Goal: Task Accomplishment & Management: Manage account settings

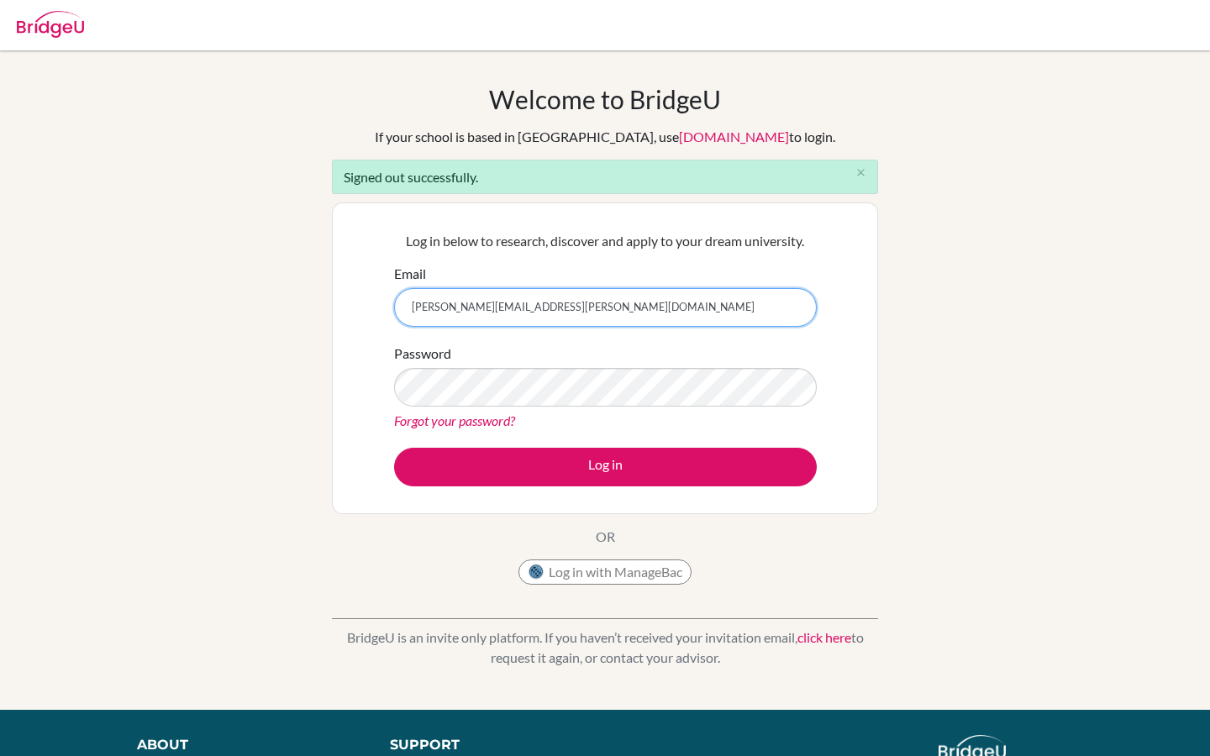
type input "[PERSON_NAME][EMAIL_ADDRESS][PERSON_NAME][DOMAIN_NAME]"
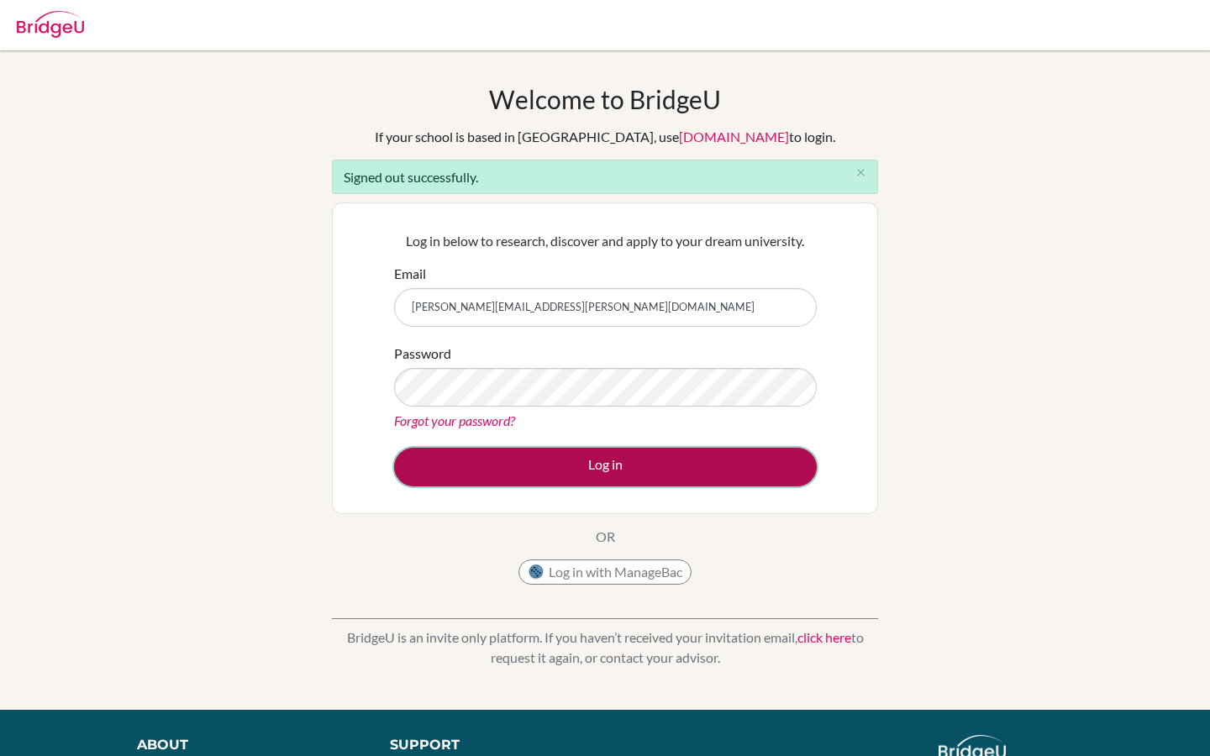
click at [547, 468] on button "Log in" at bounding box center [605, 467] width 423 height 39
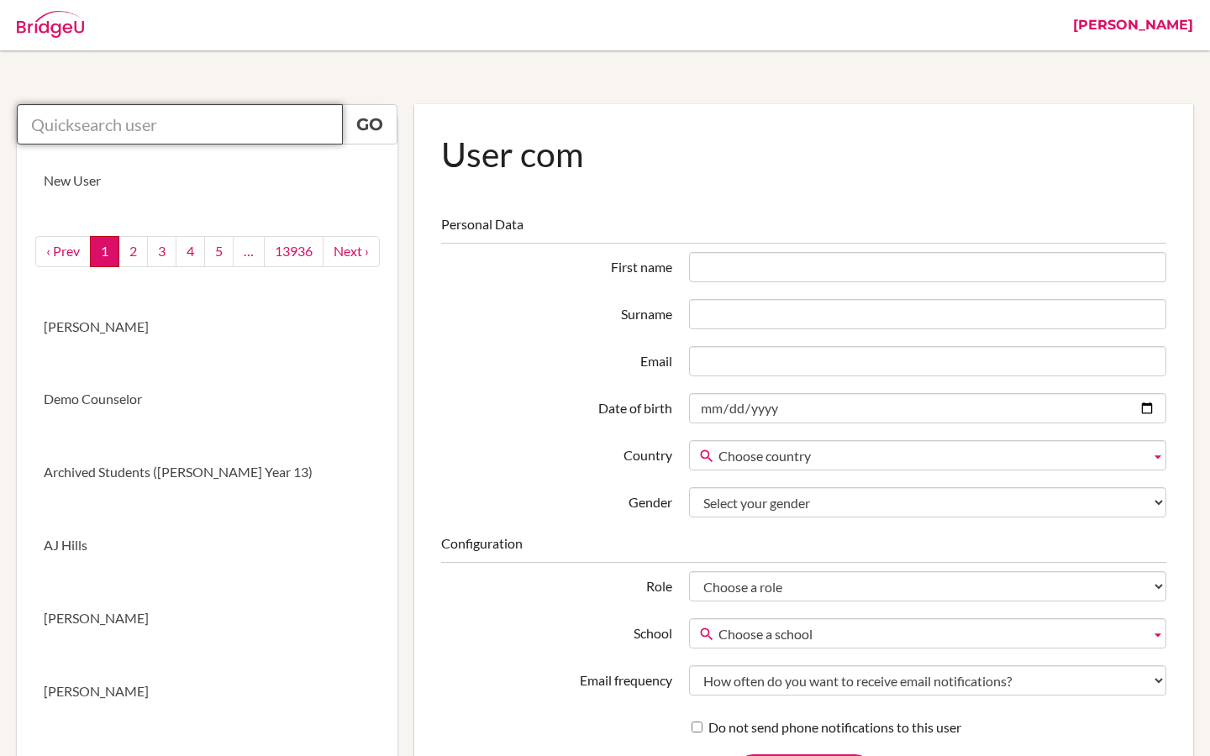
click at [218, 129] on input "text" at bounding box center [180, 124] width 326 height 40
paste input "vivian.yau@mcs.edu.hk"
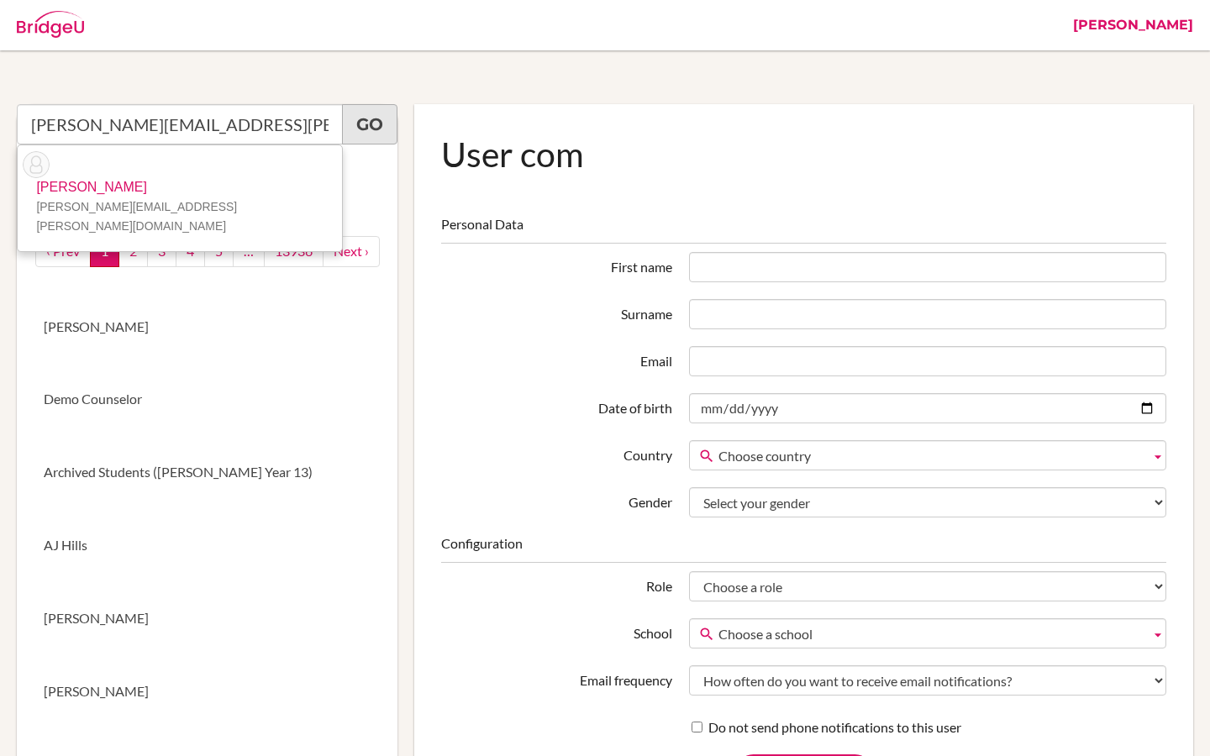
click at [349, 134] on link "Go" at bounding box center [369, 124] width 55 height 40
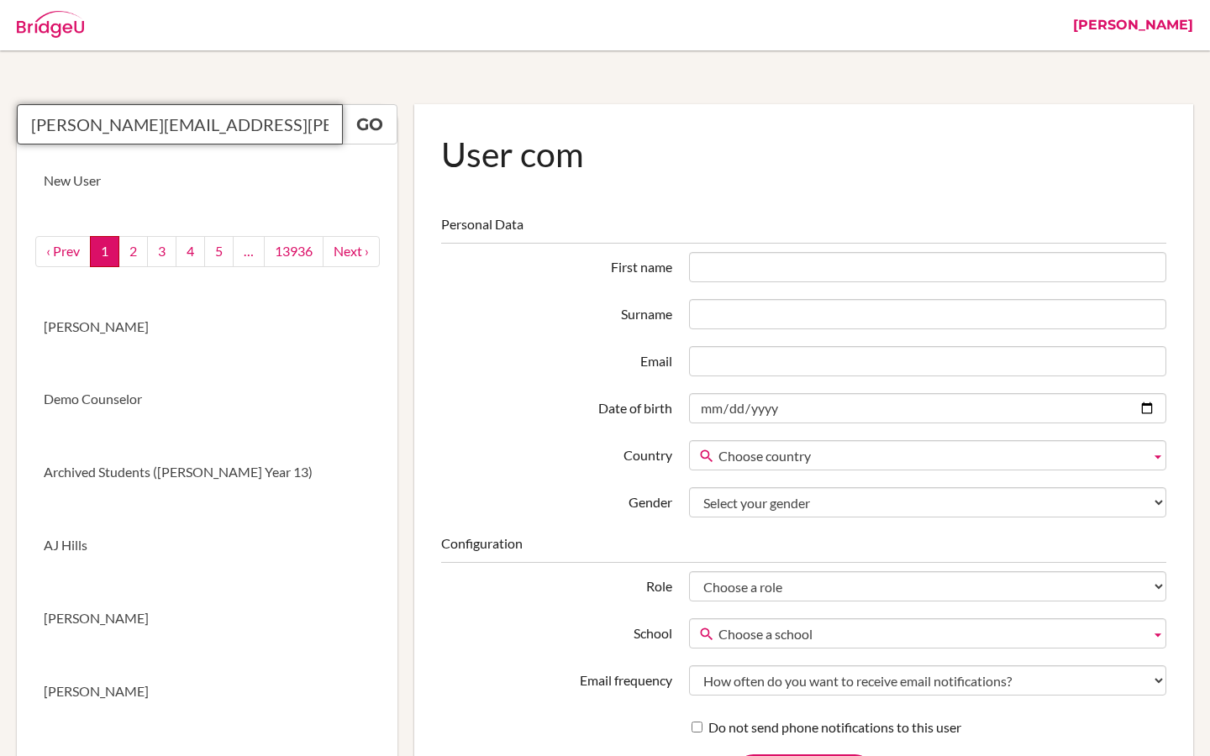
click at [247, 125] on input "vivian.yau@mcs.edu.hk" at bounding box center [180, 124] width 326 height 40
click at [356, 124] on link "Go" at bounding box center [369, 124] width 55 height 40
click at [219, 127] on input "vivian.yau@mcs.edu.hk" at bounding box center [180, 124] width 326 height 40
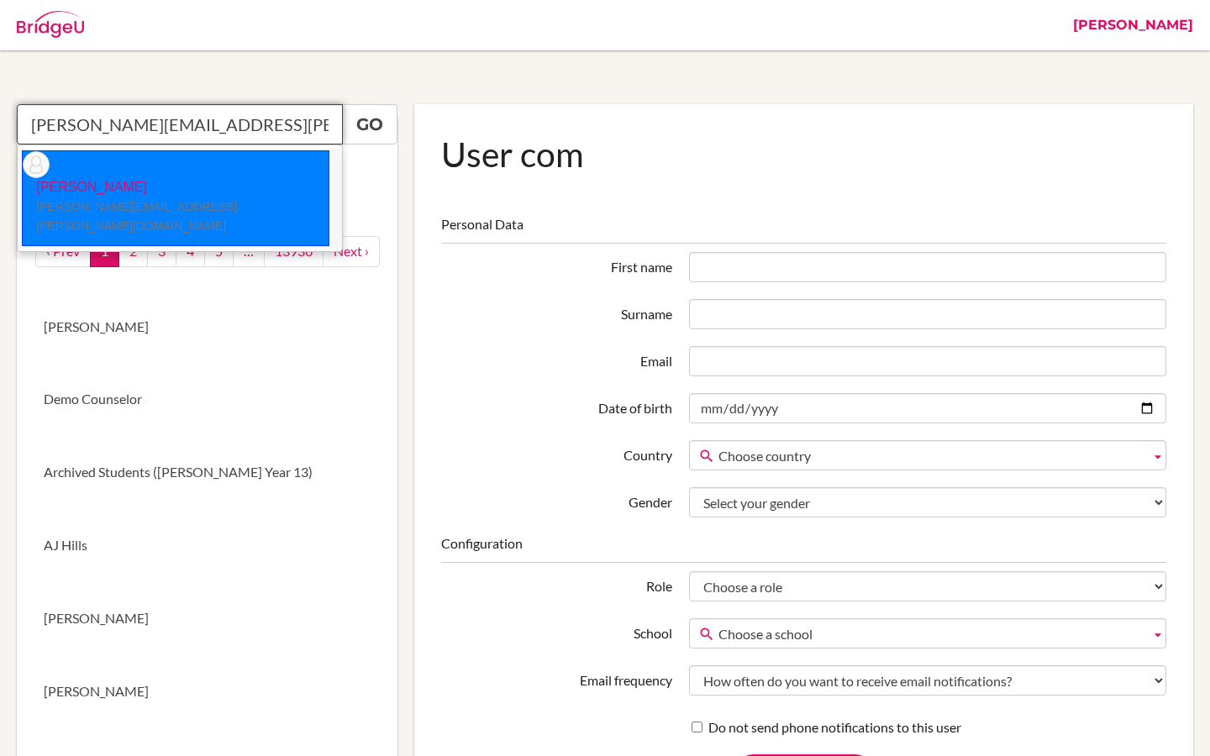
click at [113, 178] on p "Vivian Yau vivian.yau@mcs.edu.hk" at bounding box center [176, 207] width 306 height 58
type input "Vivian Yau"
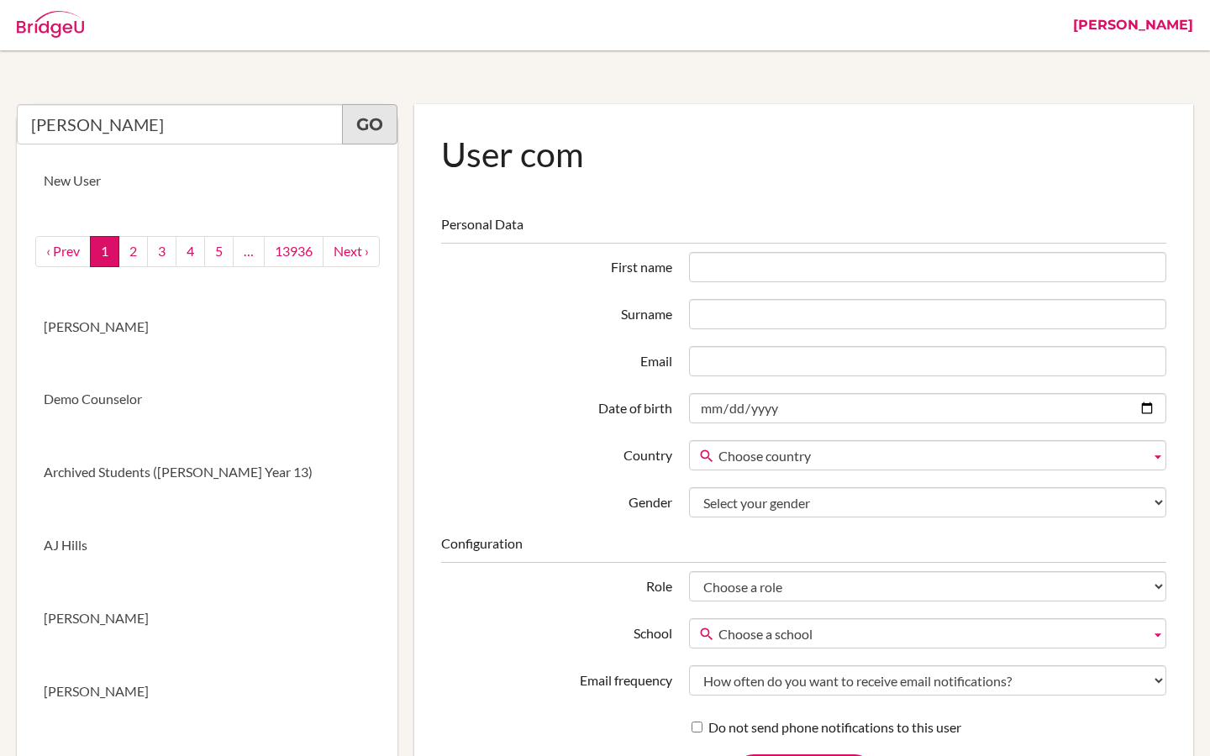
click at [355, 136] on link "Go" at bounding box center [369, 124] width 55 height 40
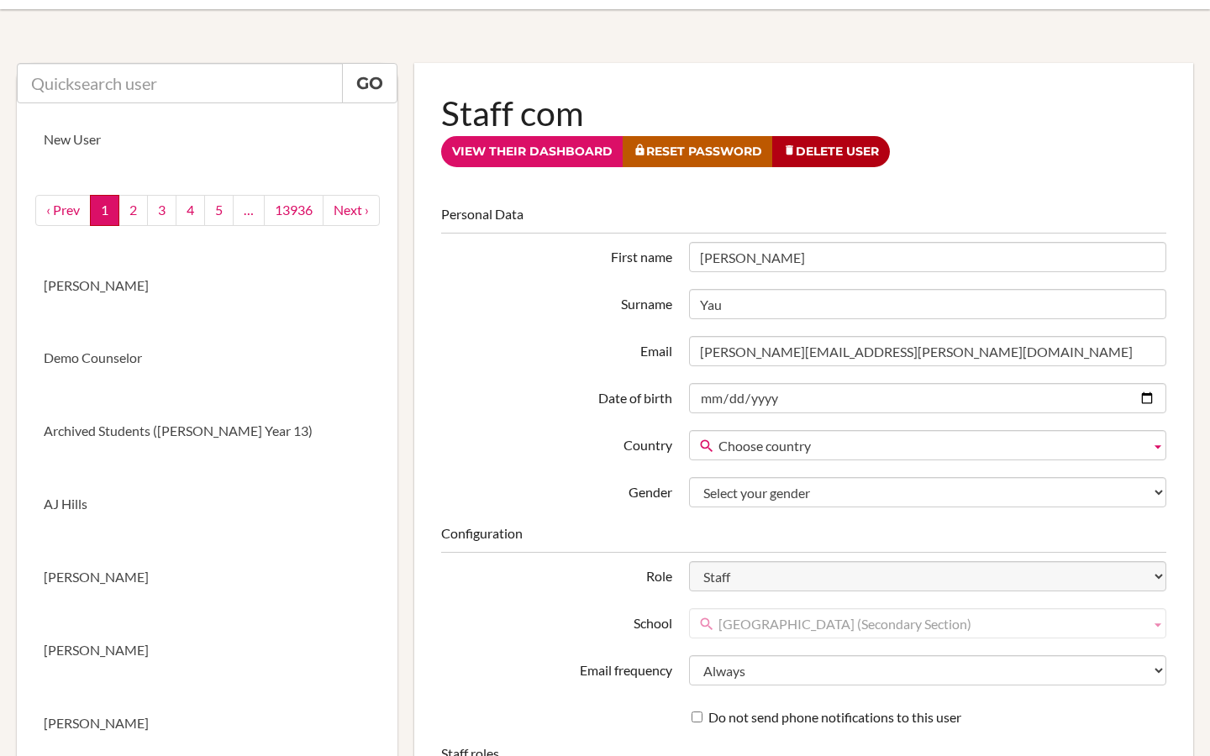
scroll to position [0, 2]
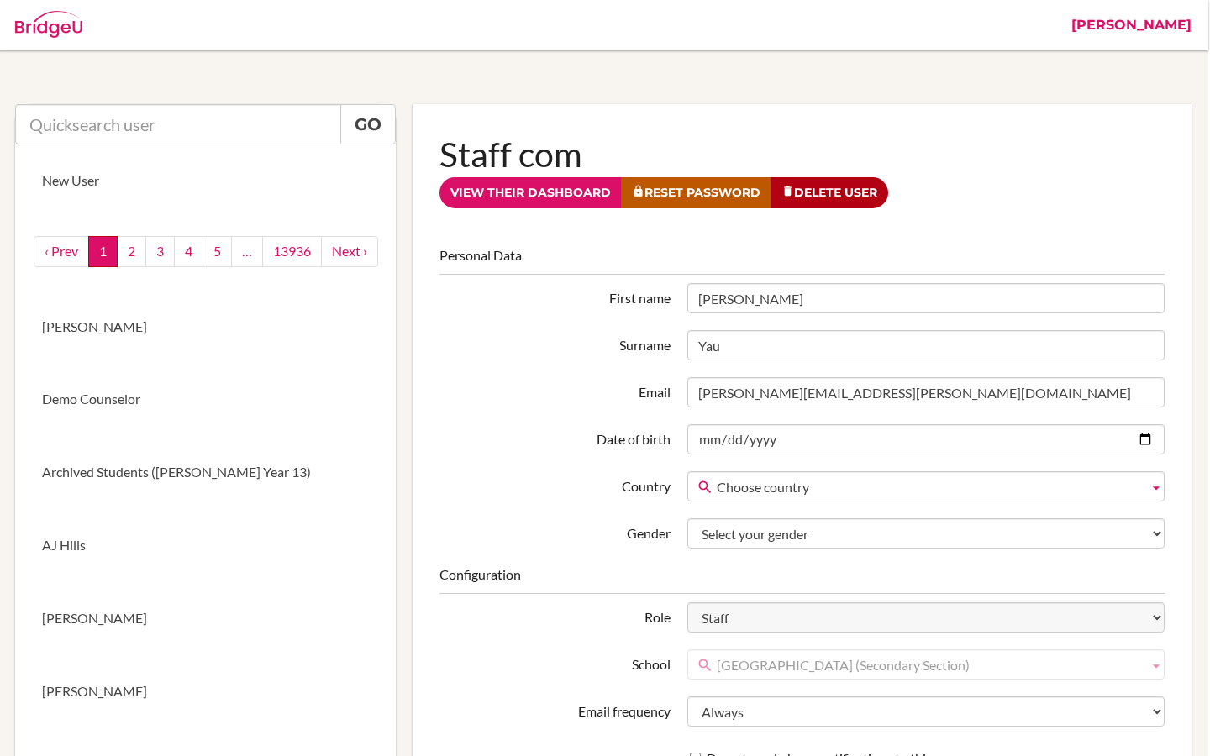
click at [1176, 26] on link "Riya" at bounding box center [1131, 25] width 137 height 50
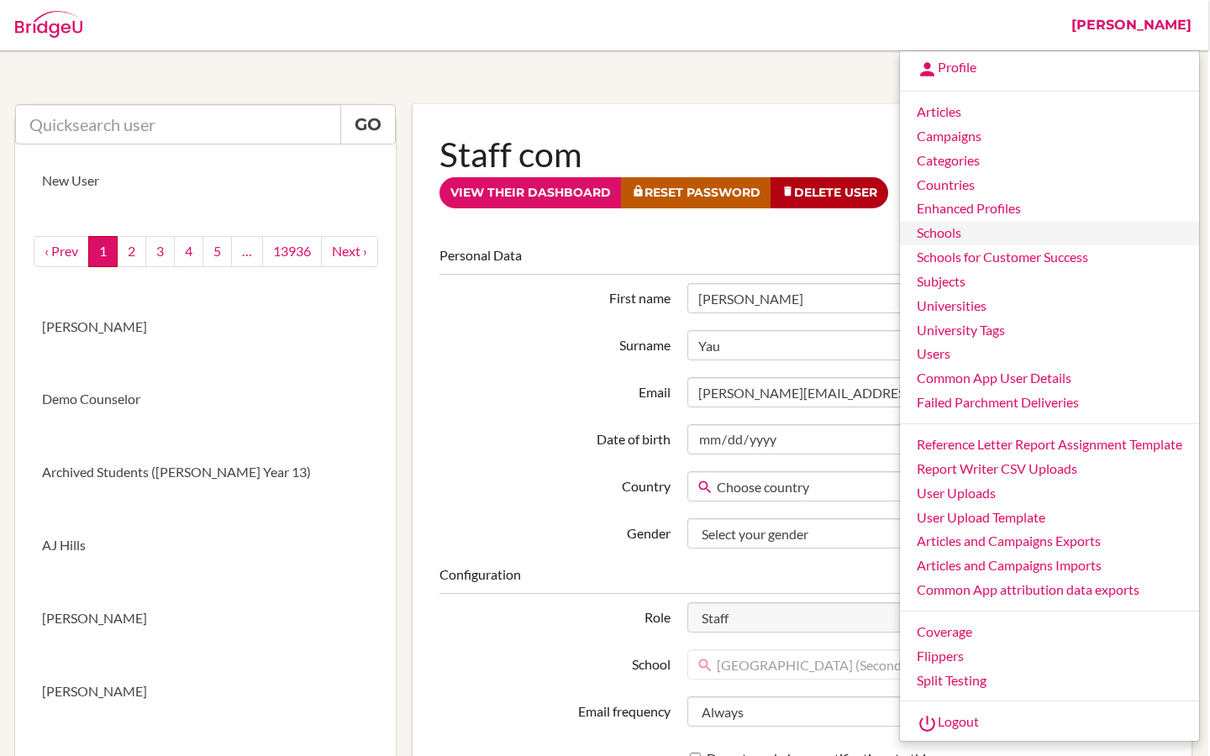
click at [943, 237] on link "Schools" at bounding box center [1049, 233] width 299 height 24
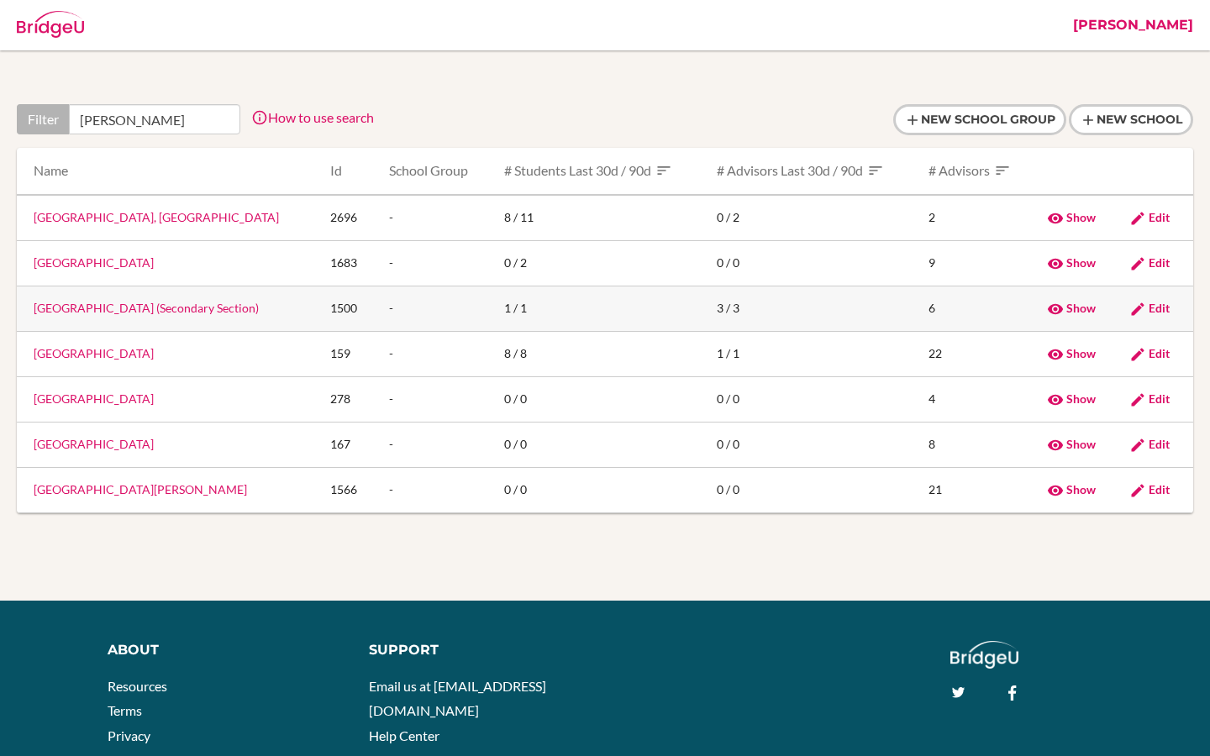
type input "mary"
click at [116, 310] on link "Maryknoll Convent School (Secondary Section)" at bounding box center [146, 308] width 225 height 14
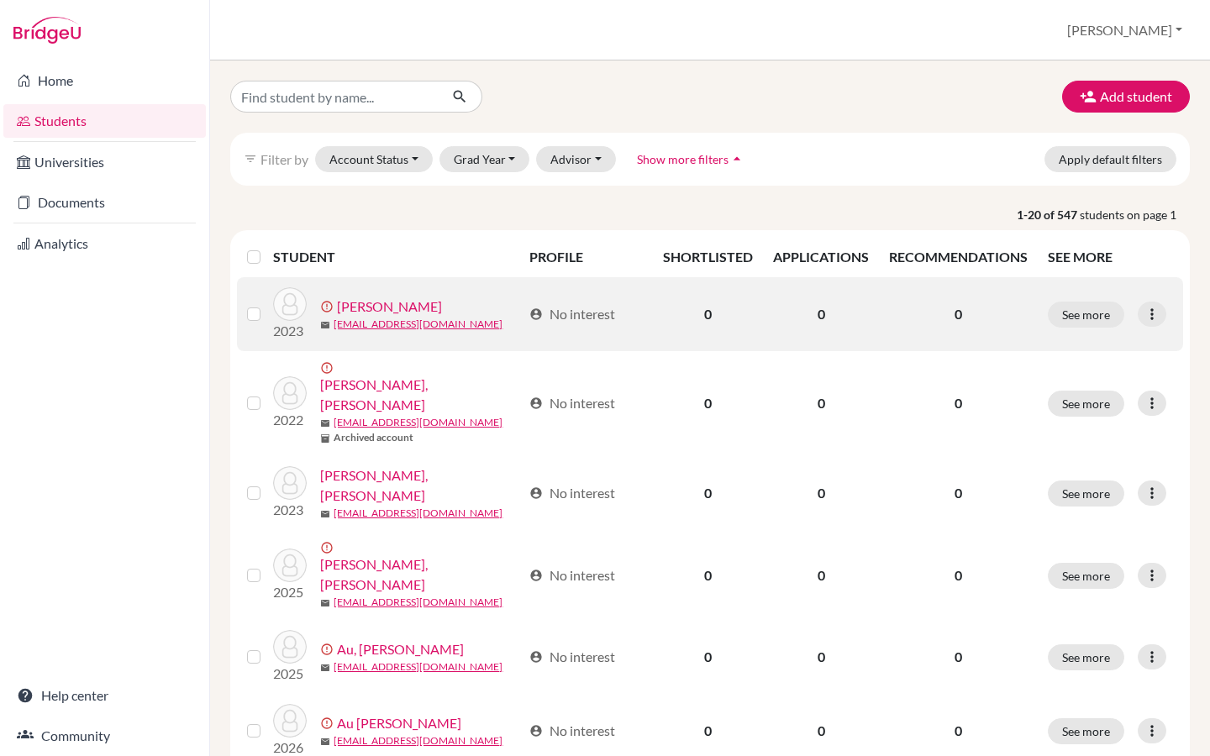
click at [381, 308] on link "[PERSON_NAME]" at bounding box center [389, 307] width 105 height 20
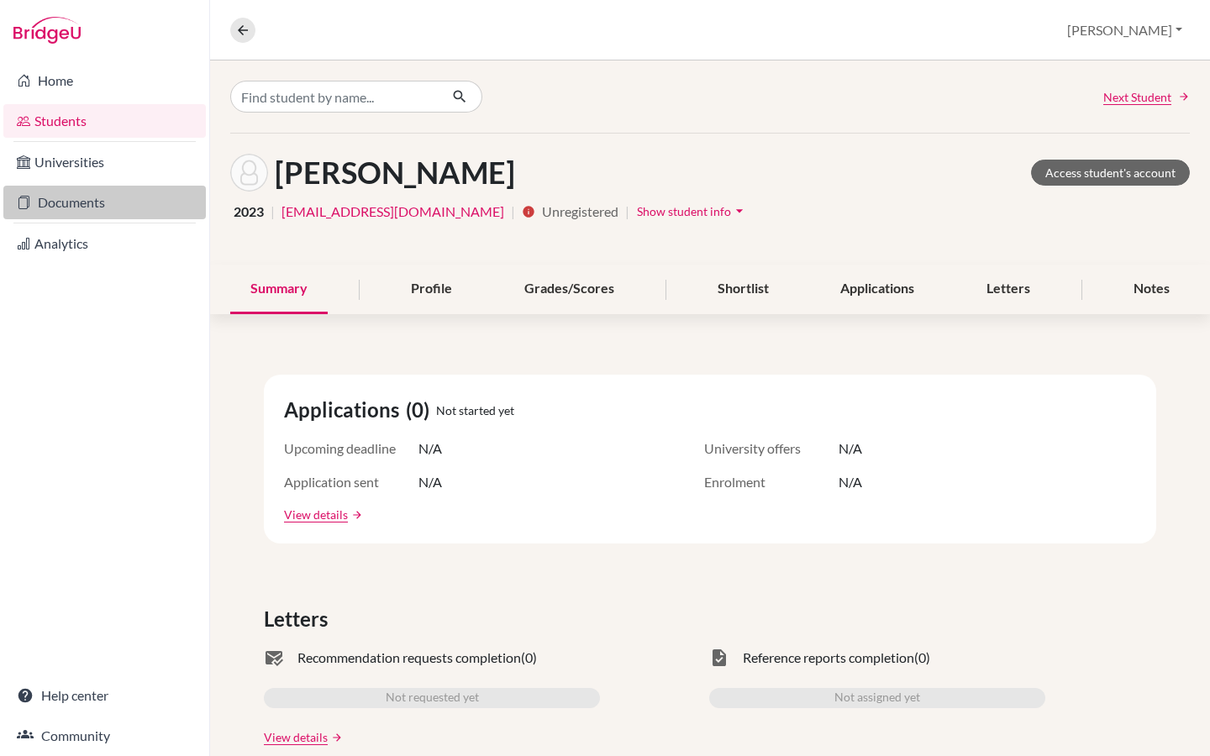
click at [107, 206] on link "Documents" at bounding box center [104, 203] width 203 height 34
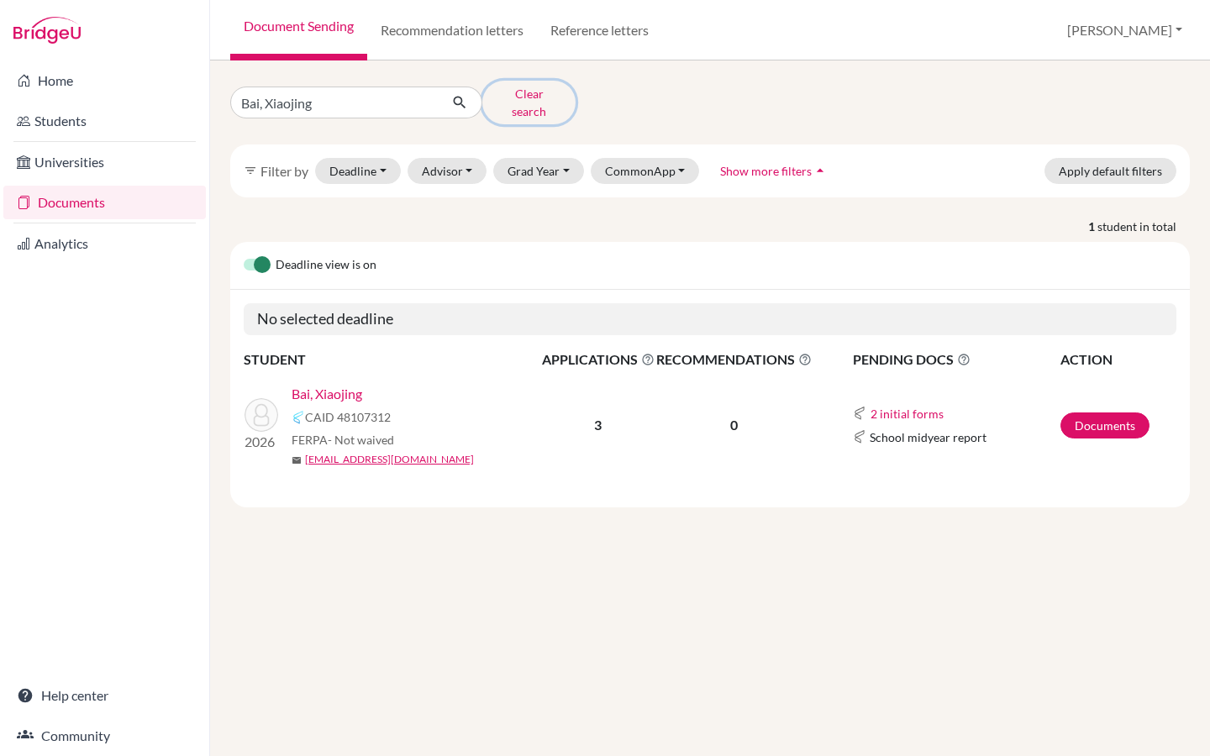
click at [523, 92] on button "Clear search" at bounding box center [528, 103] width 93 height 44
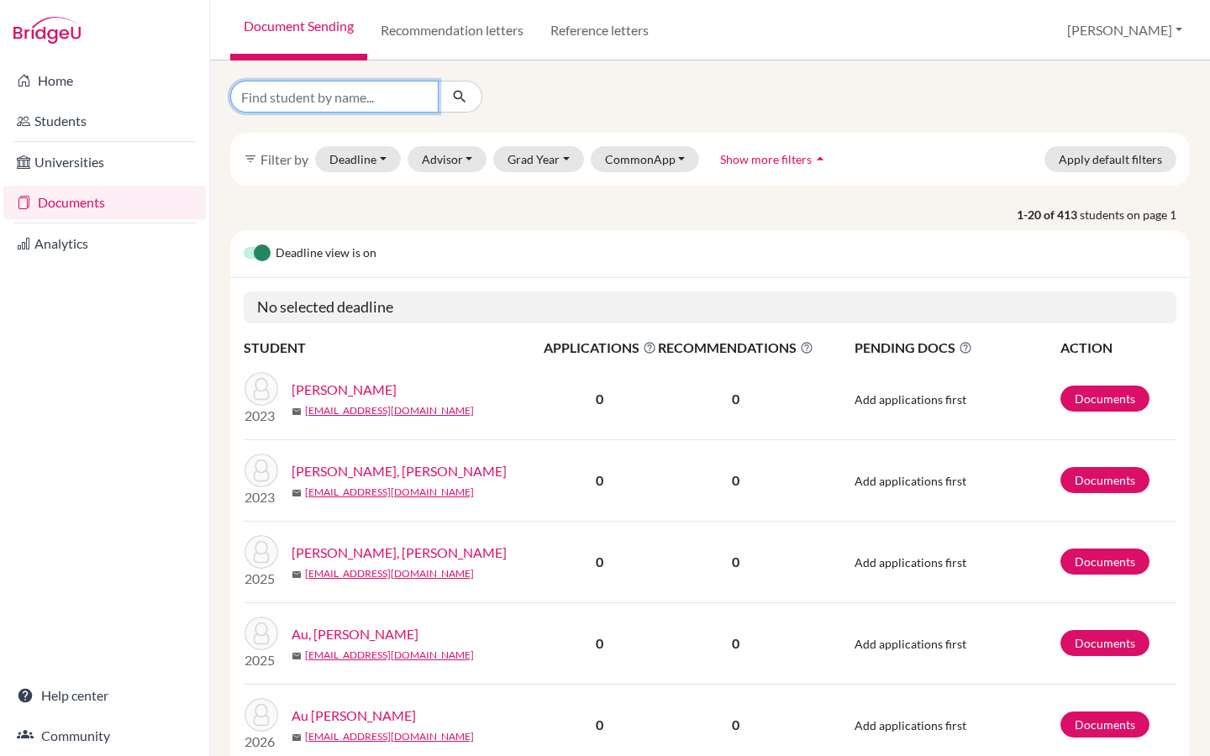
click at [327, 99] on input "Find student by name..." at bounding box center [334, 97] width 208 height 32
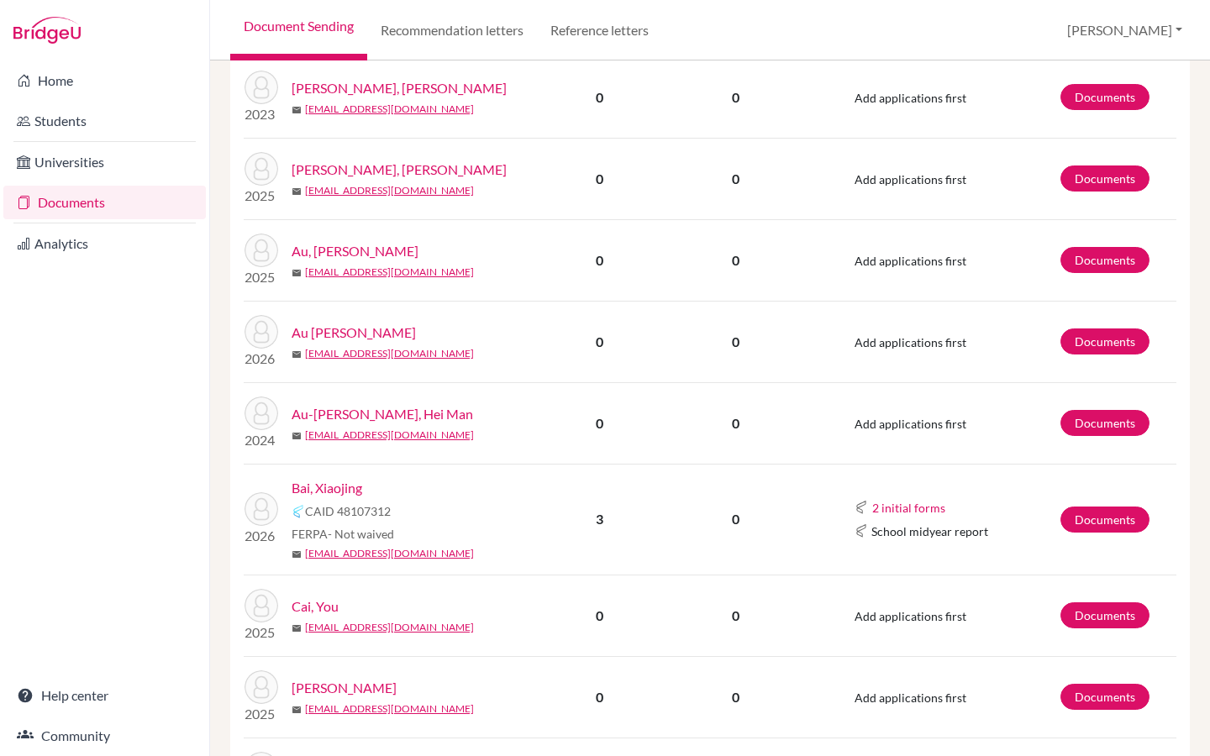
scroll to position [442, 0]
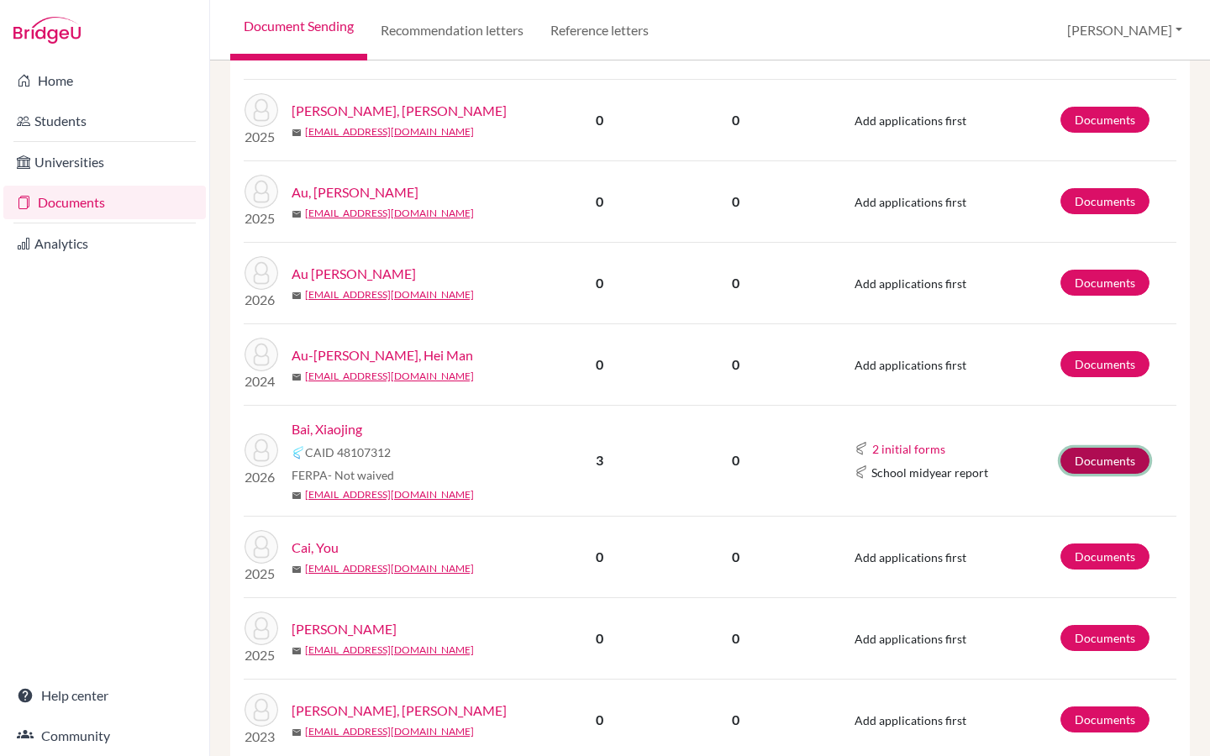
click at [1088, 467] on link "Documents" at bounding box center [1104, 461] width 89 height 26
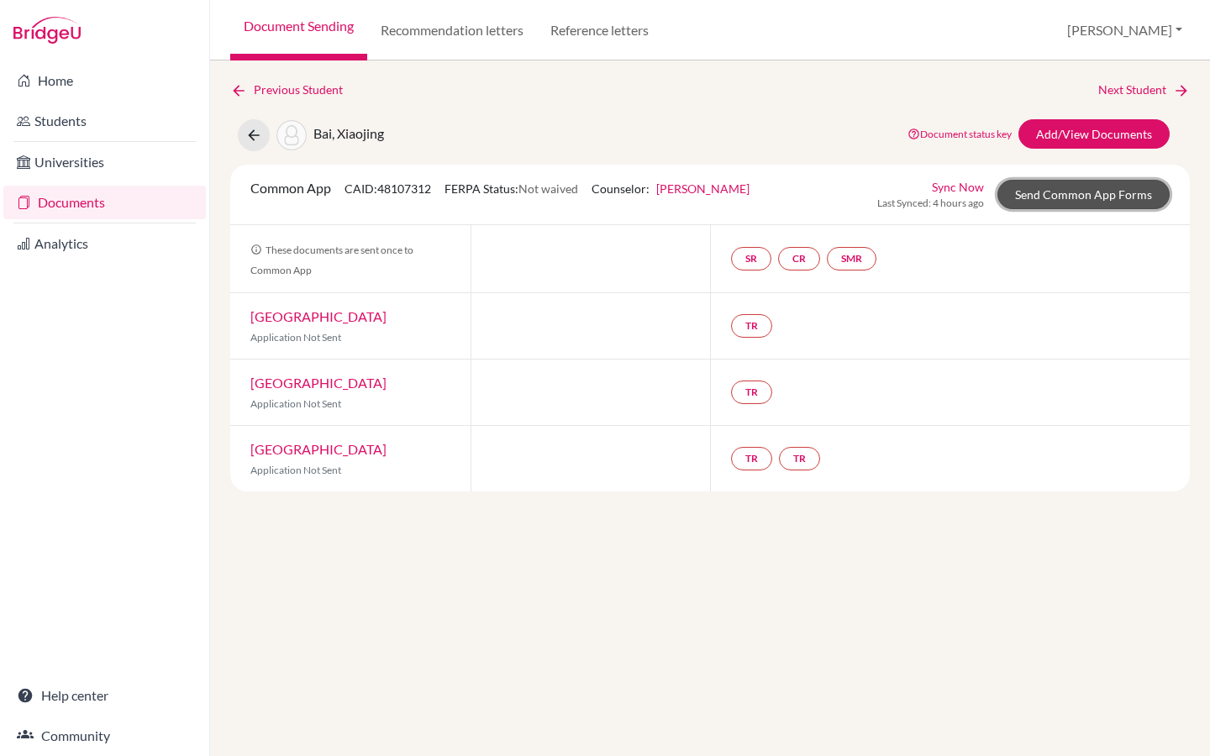
click at [1060, 196] on link "Send Common App Forms" at bounding box center [1083, 194] width 172 height 29
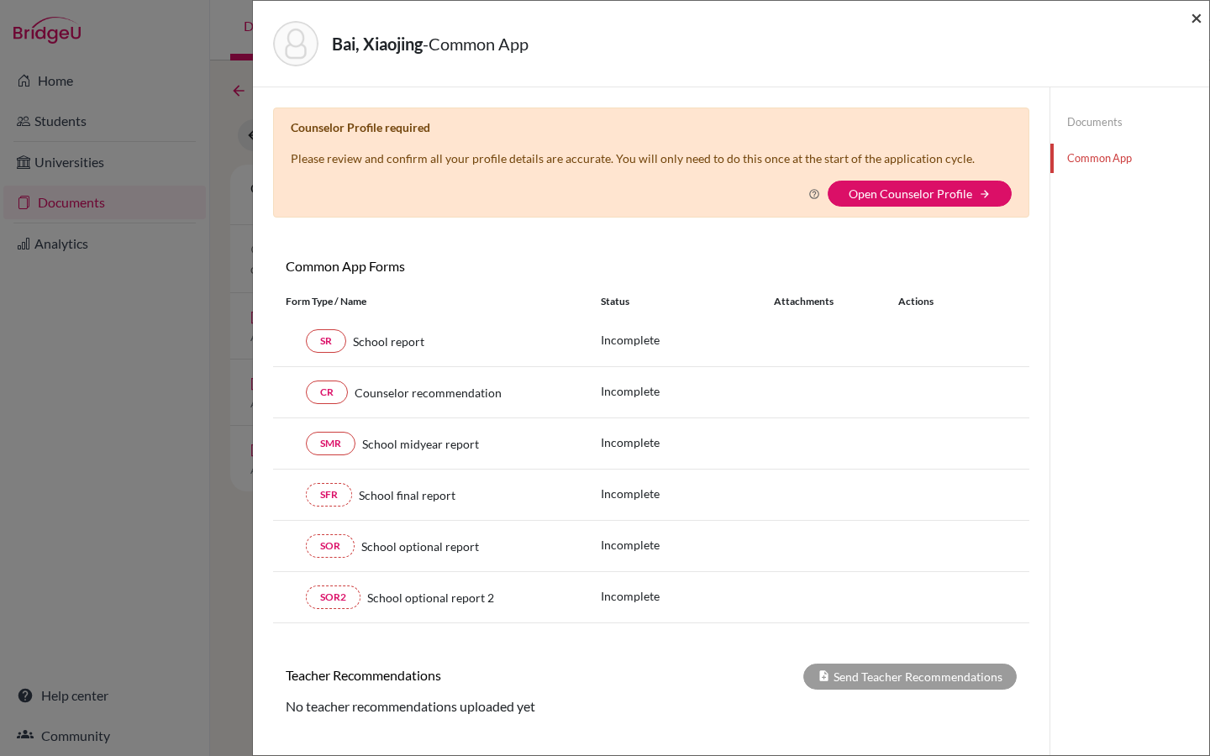
click at [1199, 21] on span "×" at bounding box center [1197, 17] width 12 height 24
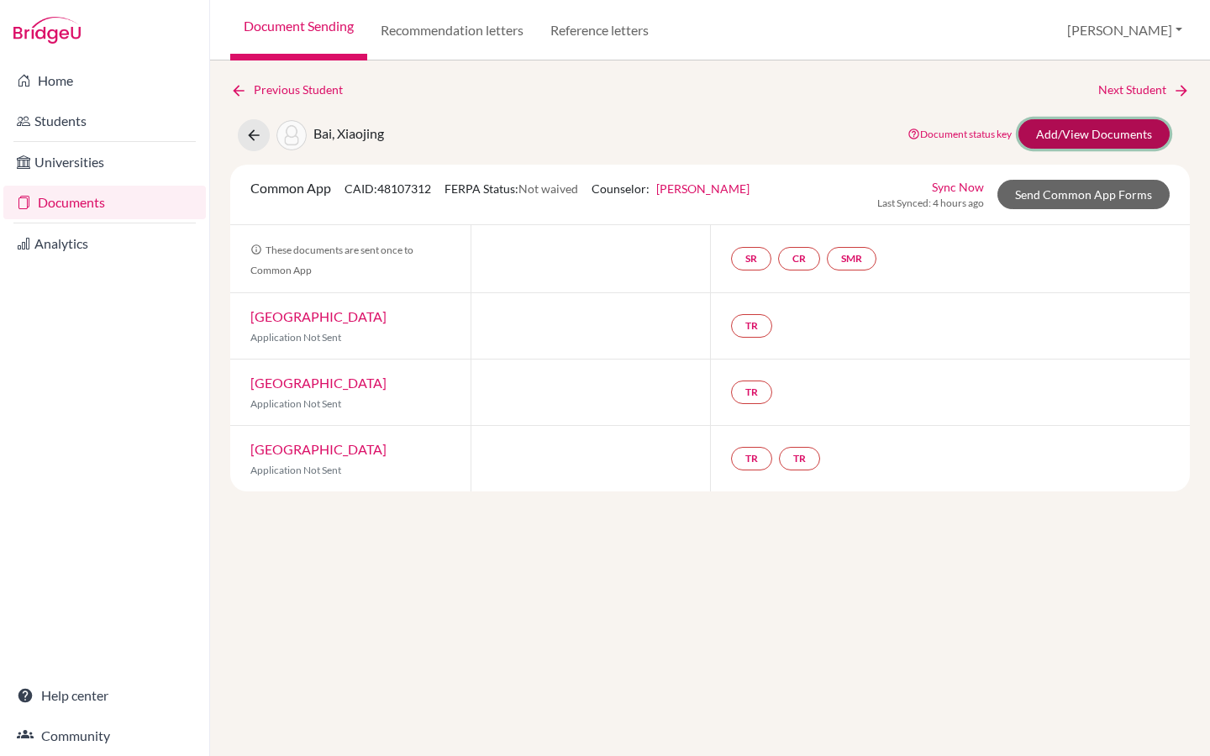
click at [1067, 126] on link "Add/View Documents" at bounding box center [1093, 133] width 151 height 29
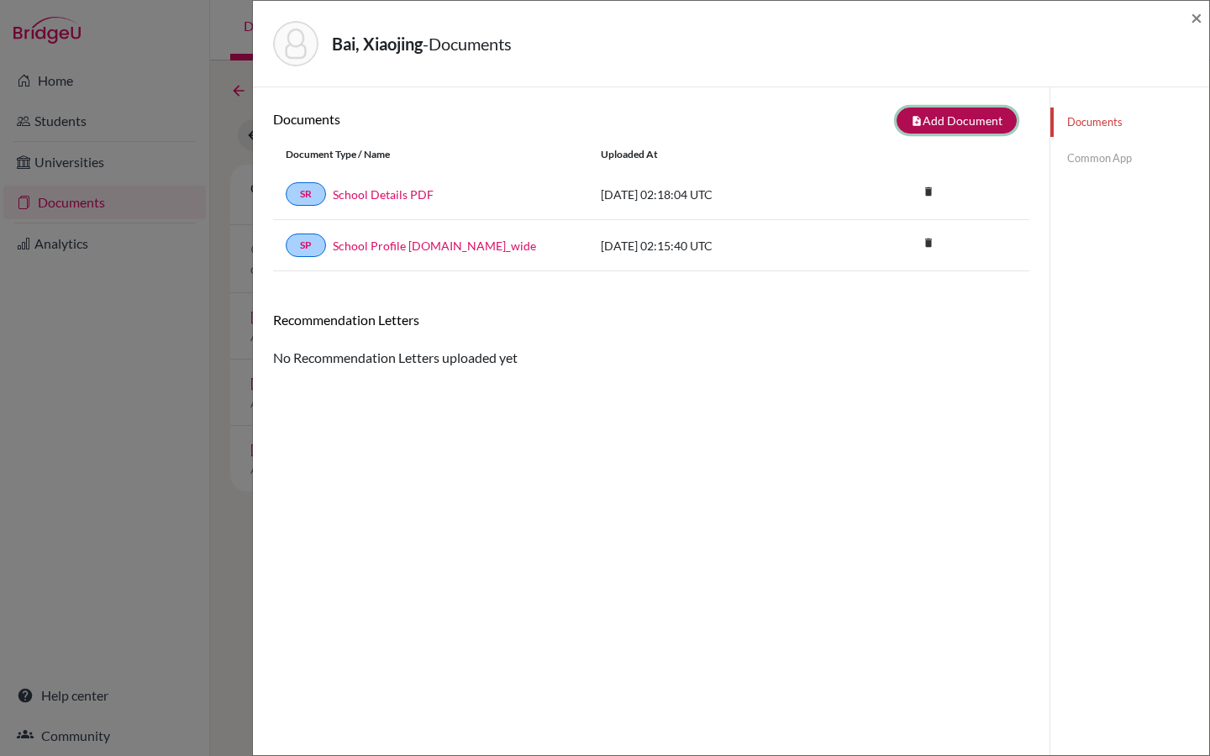
click at [961, 123] on button "note_add Add Document" at bounding box center [957, 121] width 120 height 26
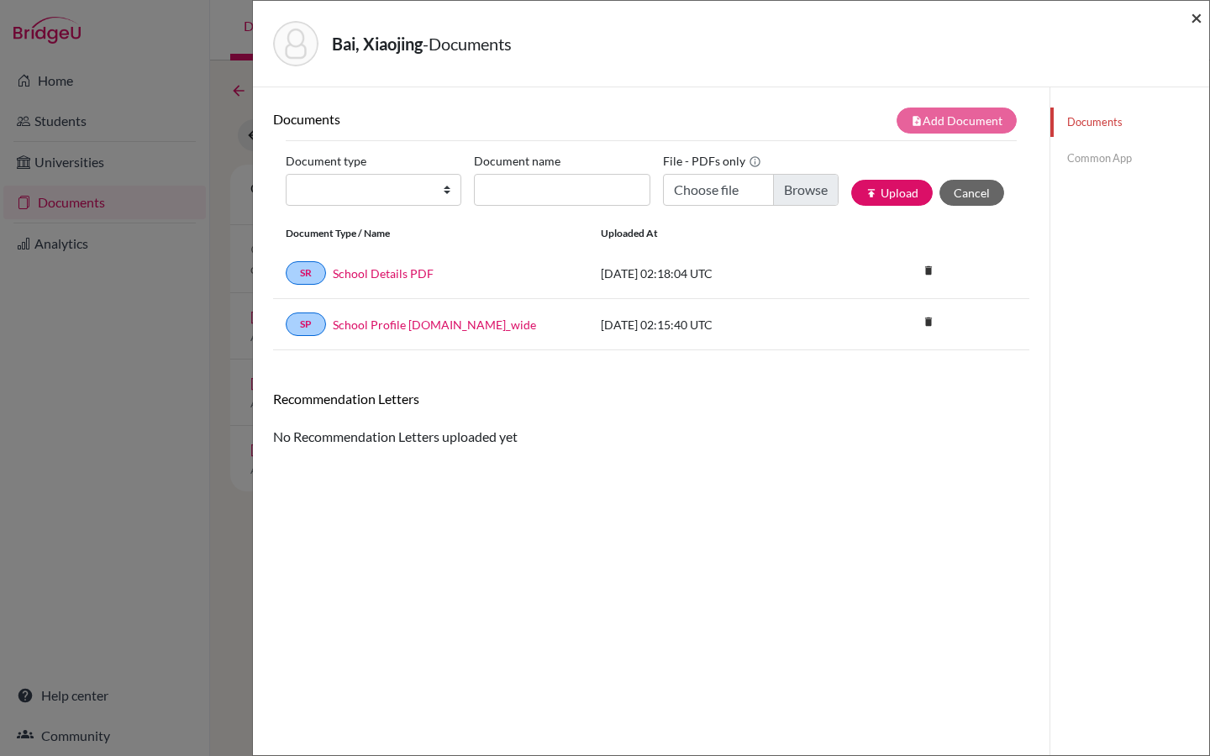
click at [1197, 21] on span "×" at bounding box center [1197, 17] width 12 height 24
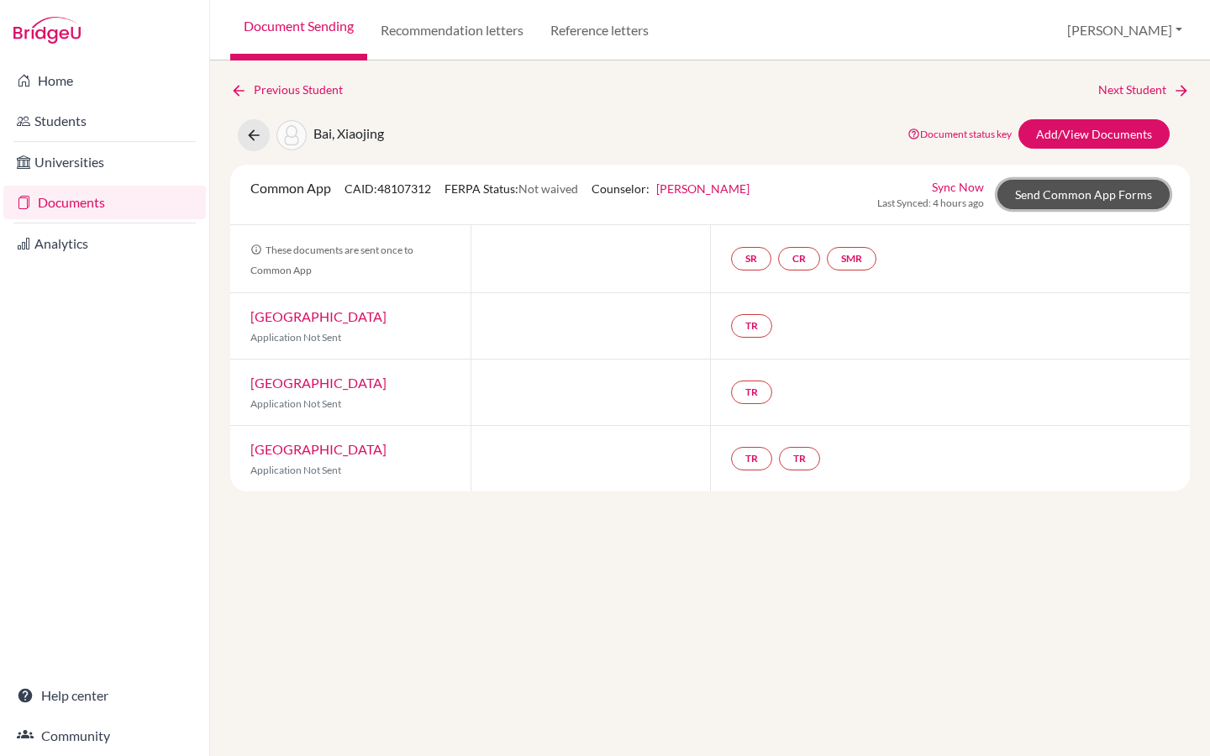
click at [1058, 205] on link "Send Common App Forms" at bounding box center [1083, 194] width 172 height 29
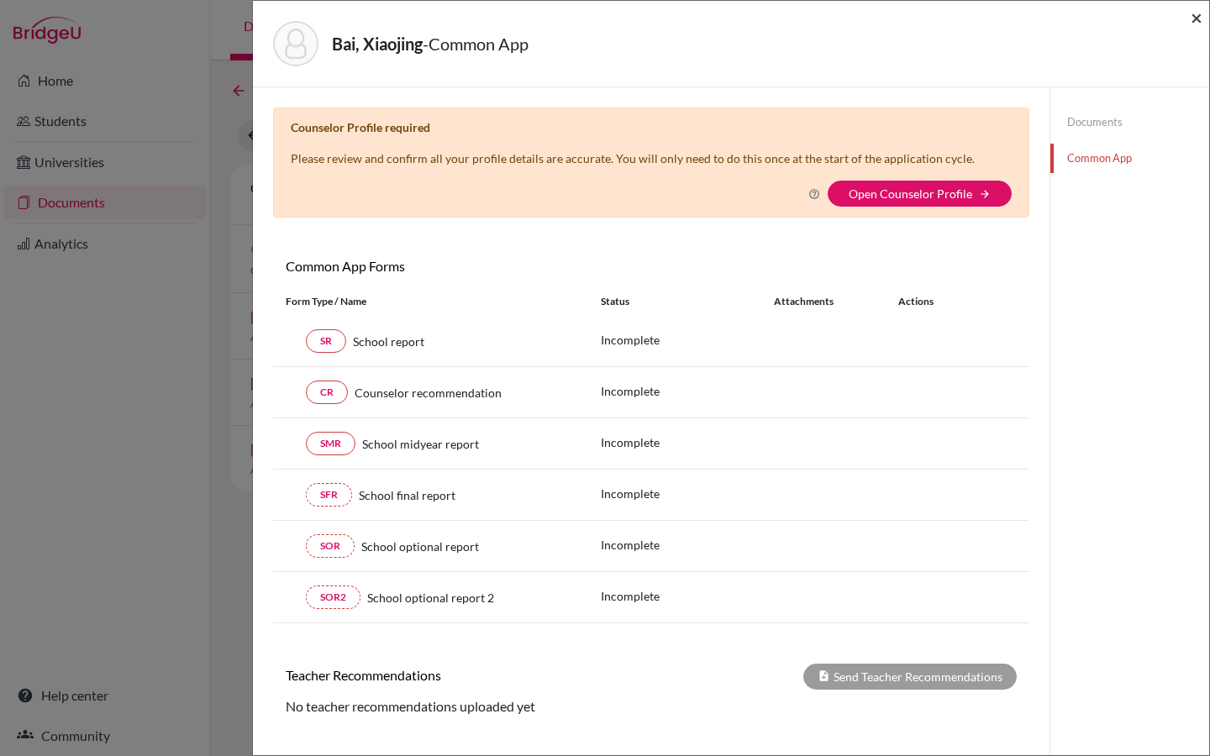
click at [1197, 19] on span "×" at bounding box center [1197, 17] width 12 height 24
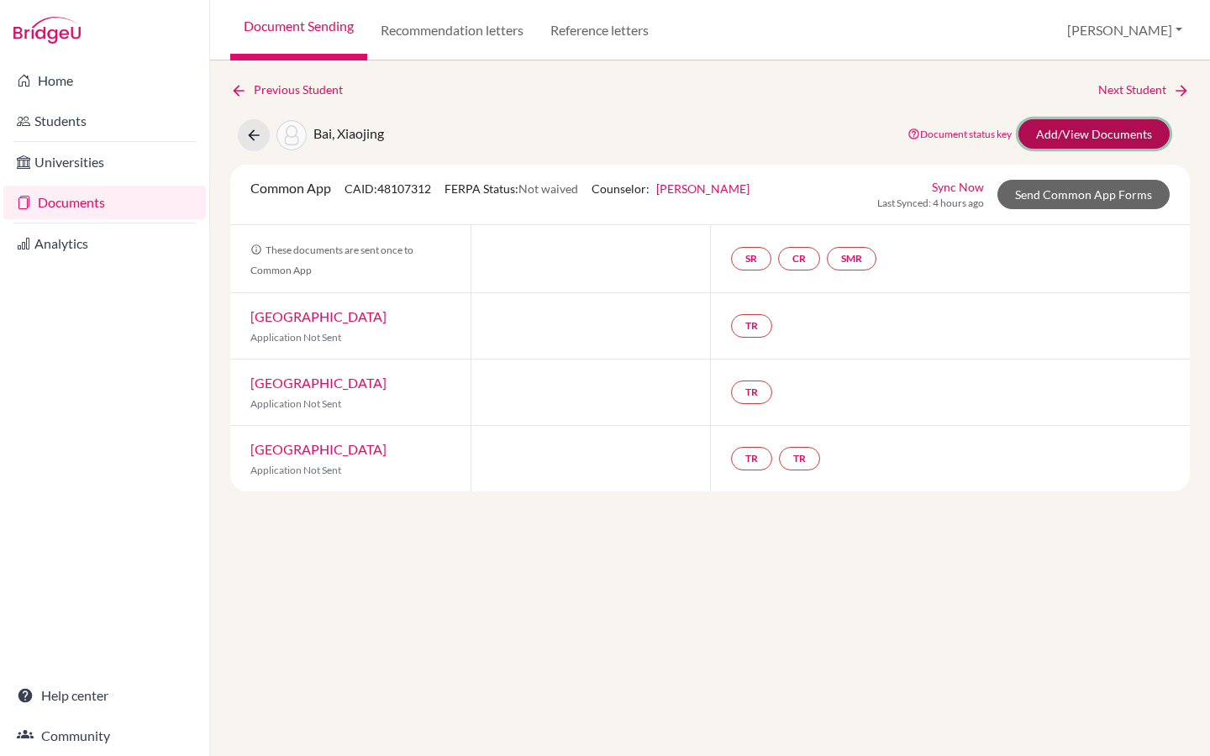
click at [1081, 139] on link "Add/View Documents" at bounding box center [1093, 133] width 151 height 29
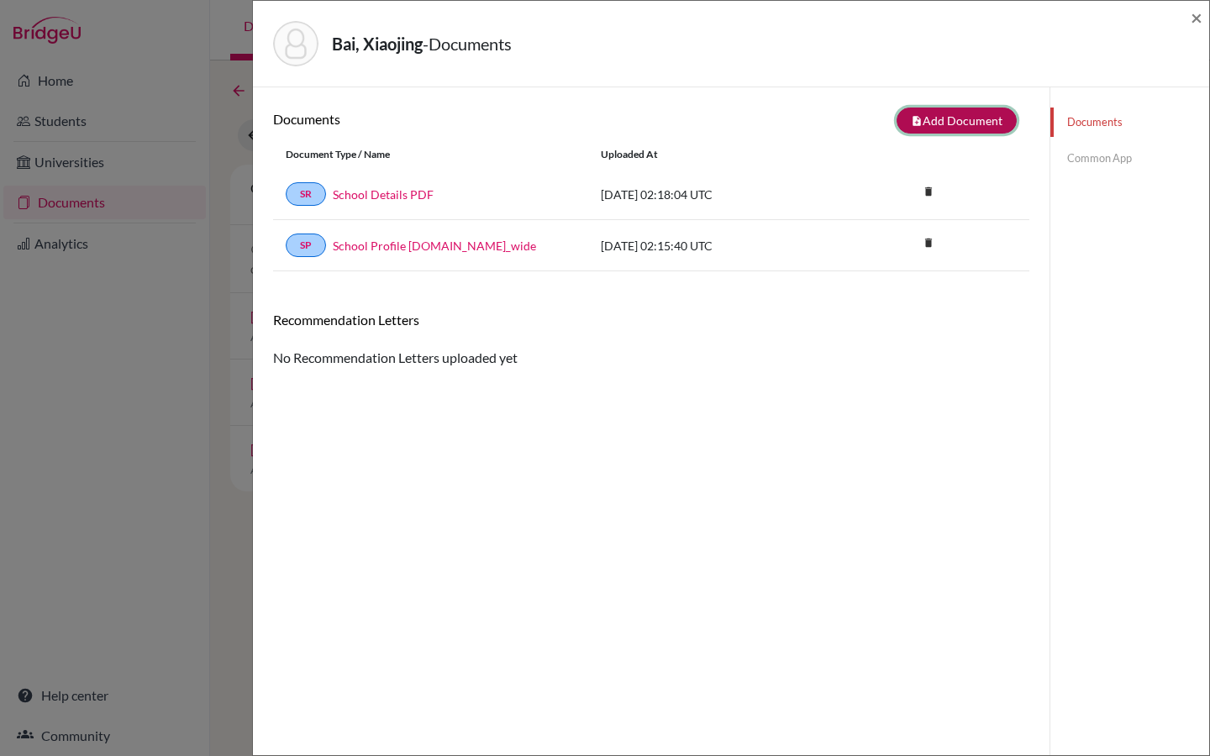
click at [965, 120] on button "note_add Add Document" at bounding box center [957, 121] width 120 height 26
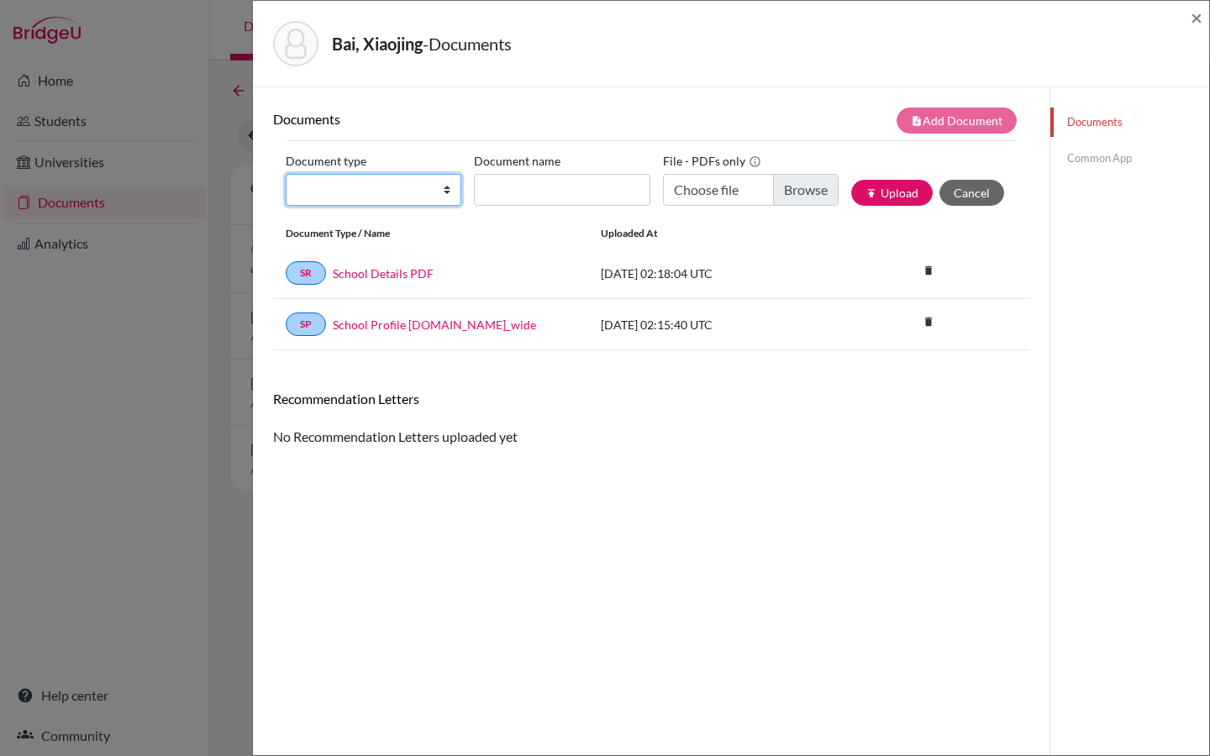
click at [392, 198] on select "Change explanation for Common App reports Counselor recommendation Internationa…" at bounding box center [374, 190] width 176 height 32
